Goal: Browse casually: Explore the website without a specific task or goal

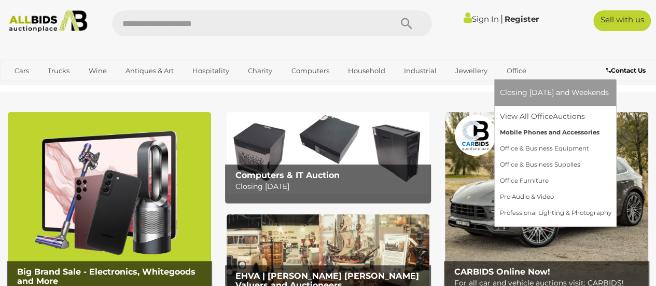
click at [515, 130] on link "Mobile Phones and Accessories" at bounding box center [554, 132] width 111 height 16
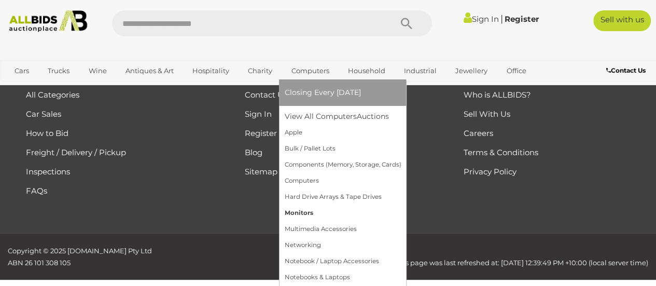
scroll to position [2105, 0]
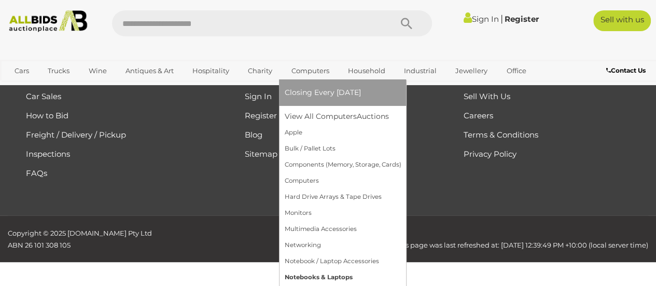
click at [313, 276] on link "Notebooks & Laptops" at bounding box center [342, 277] width 117 height 16
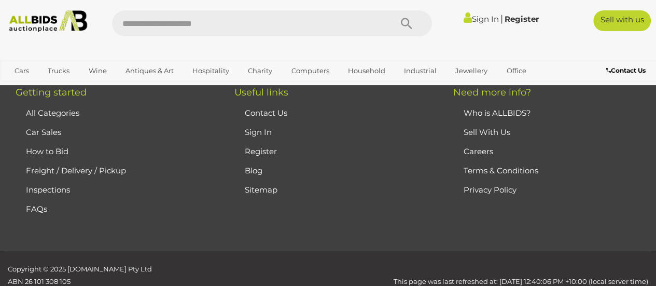
scroll to position [3612, 0]
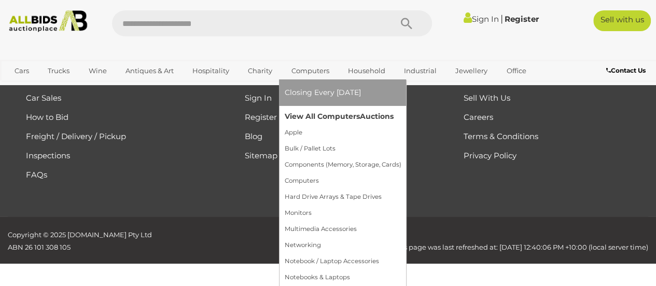
click at [310, 115] on link "View All Computers Auctions" at bounding box center [342, 116] width 117 height 16
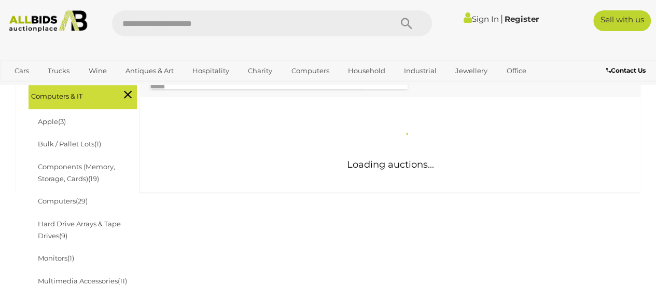
scroll to position [259, 0]
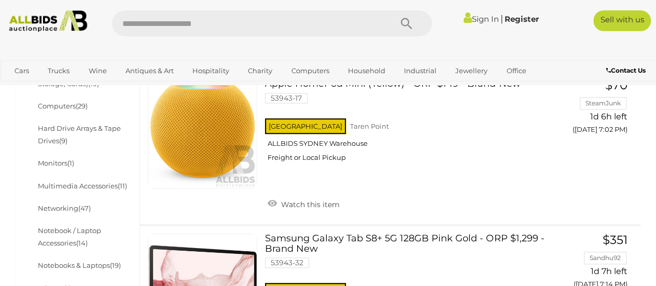
scroll to position [529, 0]
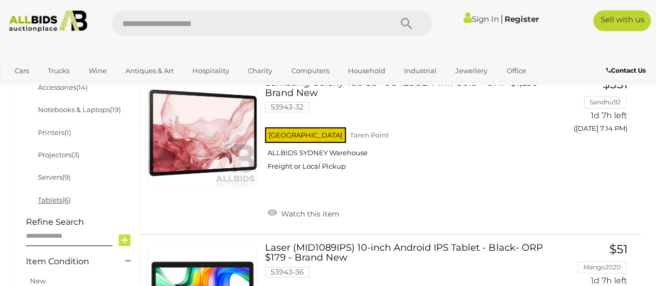
click at [54, 197] on link "Tablets (6)" at bounding box center [54, 199] width 33 height 8
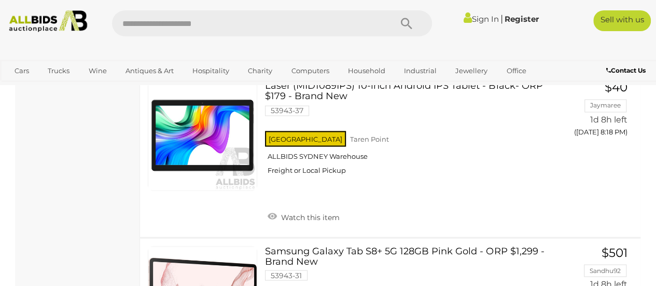
scroll to position [808, 0]
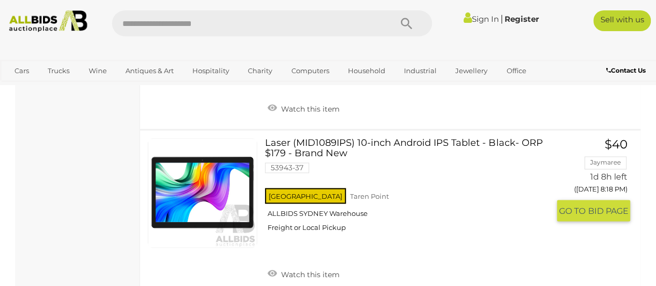
click at [344, 139] on link "Laser (MID1089IPS) 10-inch Android IPS Tablet - Black- ORP $179 - Brand New 539…" at bounding box center [411, 188] width 276 height 101
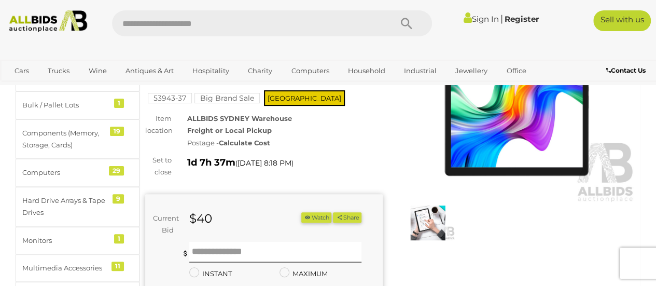
scroll to position [104, 0]
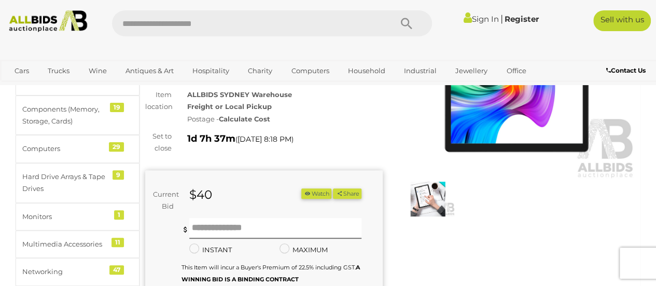
click at [436, 190] on img at bounding box center [428, 198] width 54 height 35
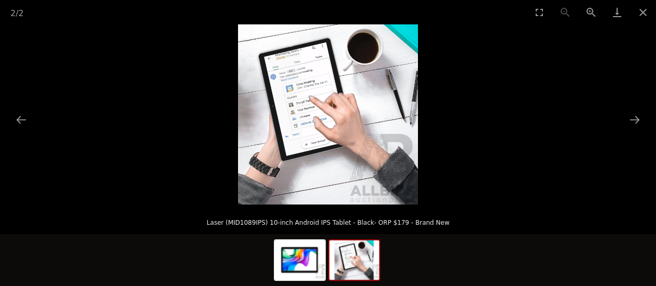
click at [335, 125] on img at bounding box center [328, 114] width 180 height 180
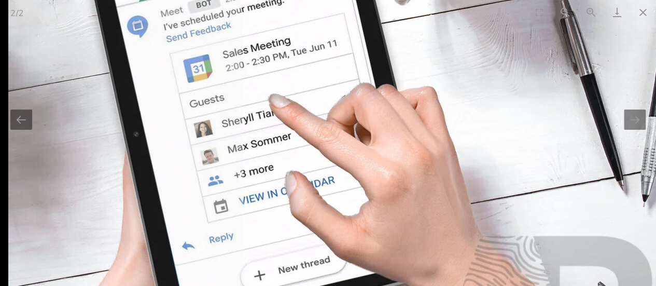
drag, startPoint x: 214, startPoint y: 59, endPoint x: 270, endPoint y: 100, distance: 69.7
click at [270, 100] on img at bounding box center [339, 164] width 663 height 663
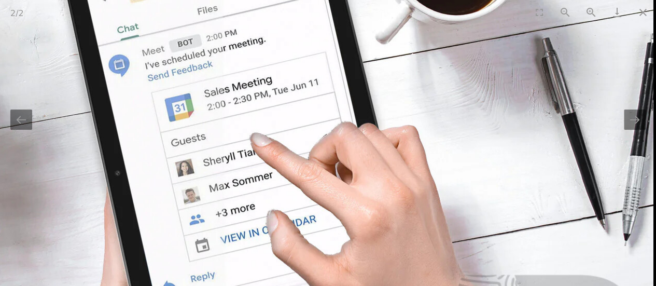
drag, startPoint x: 547, startPoint y: 114, endPoint x: 524, endPoint y: 151, distance: 43.6
click at [524, 151] on img at bounding box center [321, 202] width 663 height 663
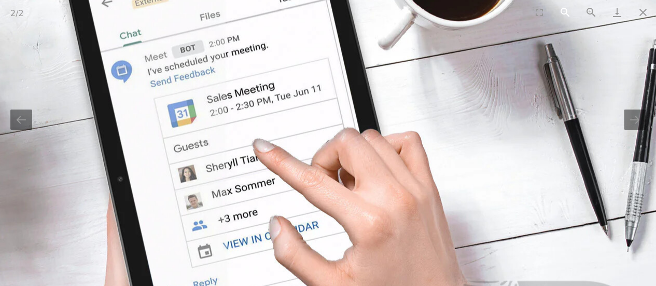
click at [565, 13] on button "Zoom out" at bounding box center [565, 12] width 26 height 24
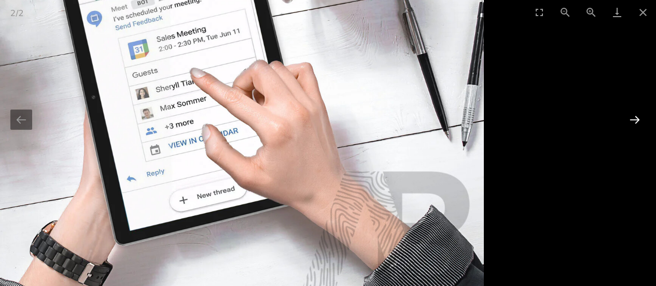
click at [632, 116] on button "Next slide" at bounding box center [635, 119] width 22 height 20
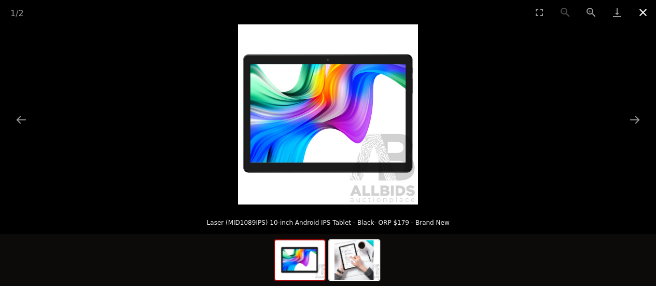
click at [643, 9] on button "Close gallery" at bounding box center [643, 12] width 26 height 24
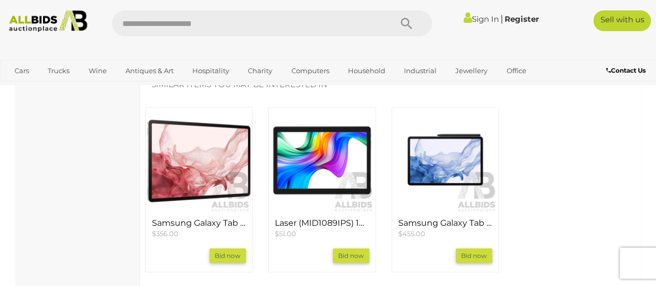
scroll to position [1089, 0]
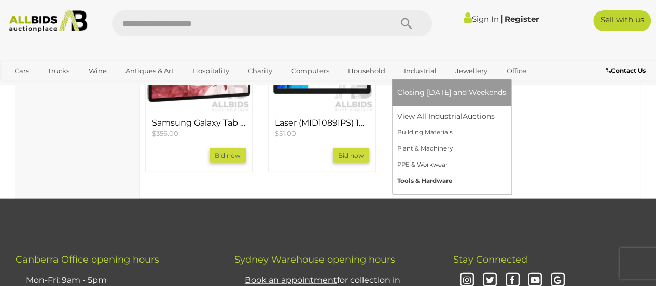
click at [428, 180] on link "Tools & Hardware" at bounding box center [451, 181] width 109 height 16
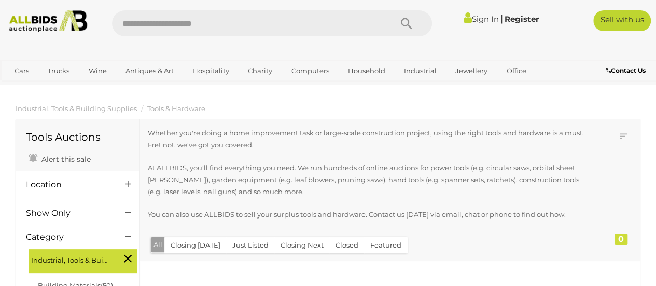
scroll to position [156, 0]
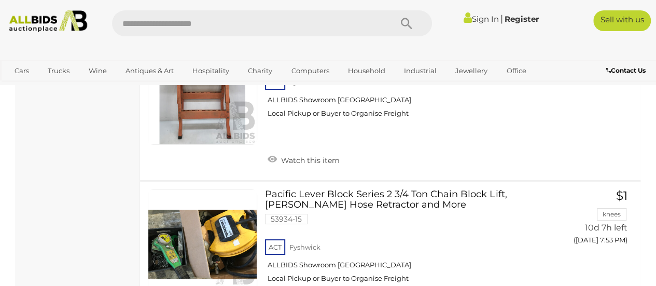
scroll to position [7983, 0]
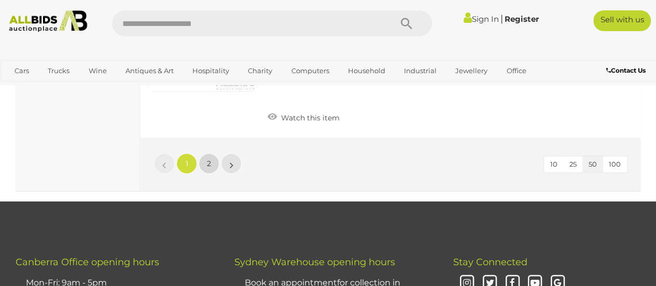
click at [215, 153] on link "2" at bounding box center [209, 163] width 21 height 21
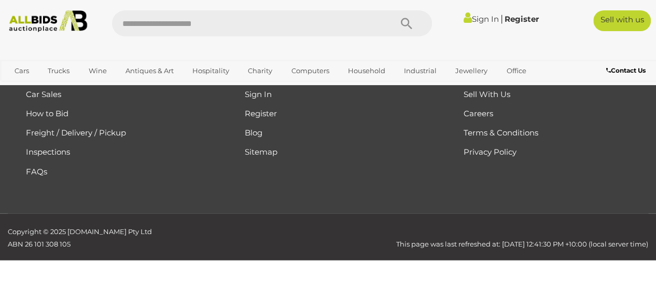
scroll to position [174, 0]
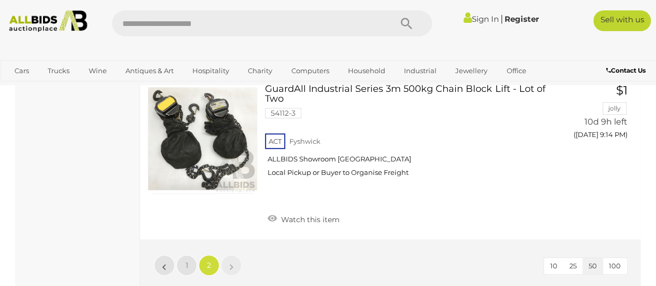
scroll to position [4166, 0]
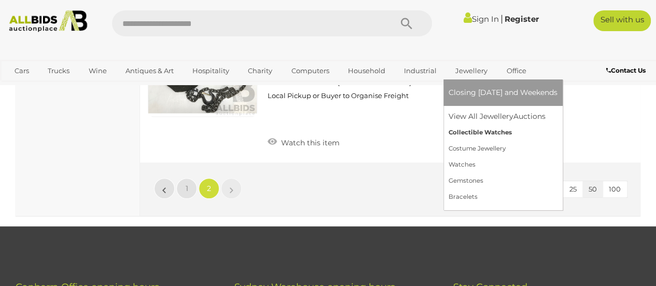
click at [467, 134] on link "Collectible Watches" at bounding box center [502, 132] width 109 height 16
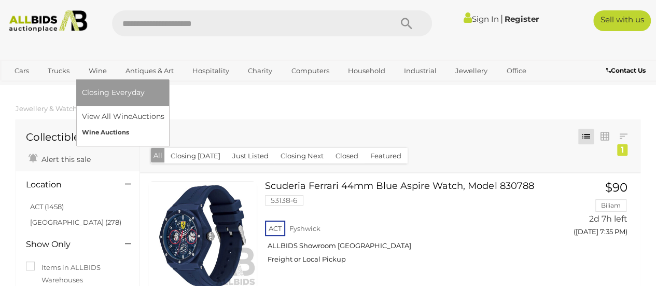
click at [103, 132] on link "Wine Auctions" at bounding box center [122, 132] width 82 height 16
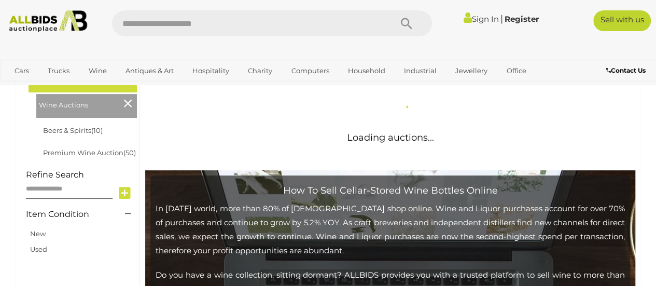
scroll to position [207, 0]
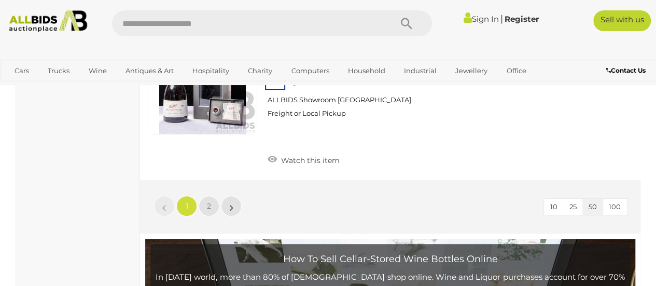
scroll to position [8035, 0]
